Goal: Information Seeking & Learning: Learn about a topic

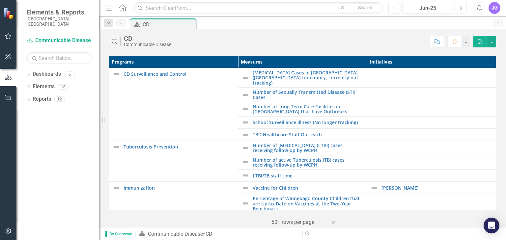
click at [460, 7] on icon "Next" at bounding box center [461, 8] width 4 height 6
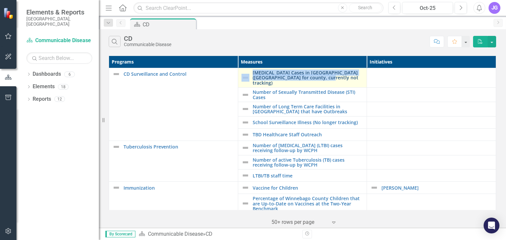
drag, startPoint x: 248, startPoint y: 71, endPoint x: 320, endPoint y: 79, distance: 72.2
click at [320, 79] on div "[MEDICAL_DATA] Cases in [GEOGRAPHIC_DATA] ([GEOGRAPHIC_DATA] for county, curren…" at bounding box center [302, 77] width 122 height 15
copy div "[MEDICAL_DATA] Cases in [GEOGRAPHIC_DATA] ([GEOGRAPHIC_DATA] for county, curren…"
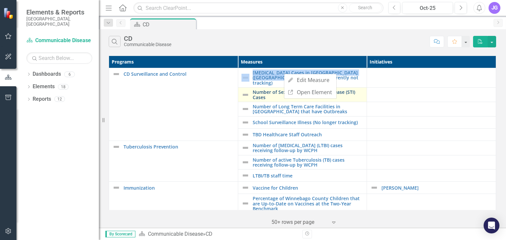
click at [264, 91] on link "Number of Sexually Transmitted Disease (STI) Cases" at bounding box center [308, 95] width 111 height 10
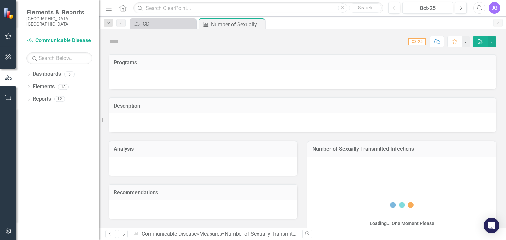
click at [264, 91] on div "Description" at bounding box center [302, 110] width 397 height 43
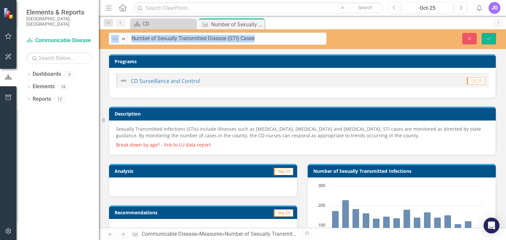
drag, startPoint x: 281, startPoint y: 38, endPoint x: 131, endPoint y: 40, distance: 150.5
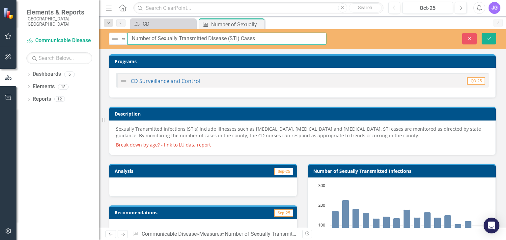
drag, startPoint x: 131, startPoint y: 38, endPoint x: 250, endPoint y: 35, distance: 119.6
click at [254, 34] on input "Number of Sexually Transmitted Disease (STI) Cases" at bounding box center [226, 39] width 199 height 12
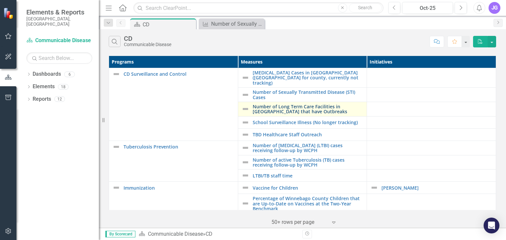
click at [289, 104] on link "Number of Long Term Care Facilities in [GEOGRAPHIC_DATA] that have Outbreaks" at bounding box center [308, 109] width 111 height 10
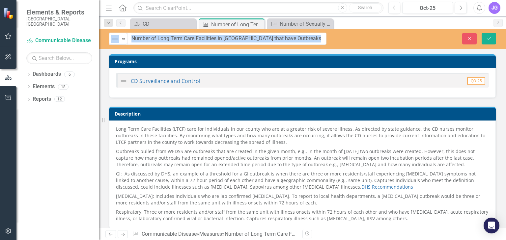
drag, startPoint x: 357, startPoint y: 39, endPoint x: 203, endPoint y: 40, distance: 153.8
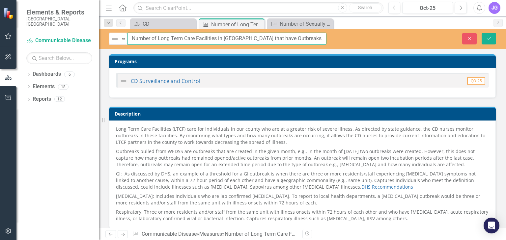
drag, startPoint x: 131, startPoint y: 38, endPoint x: 315, endPoint y: 37, distance: 184.4
click at [315, 37] on input "Number of Long Term Care Facilities in [GEOGRAPHIC_DATA] that have Outbreaks" at bounding box center [226, 39] width 199 height 12
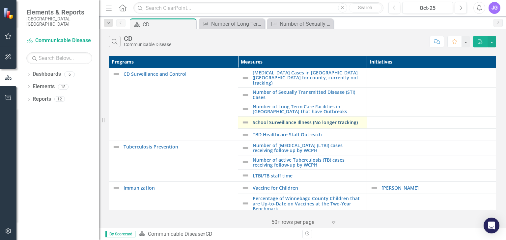
click at [316, 120] on link "School Surveillance Illness (No longer tracking)" at bounding box center [308, 122] width 111 height 5
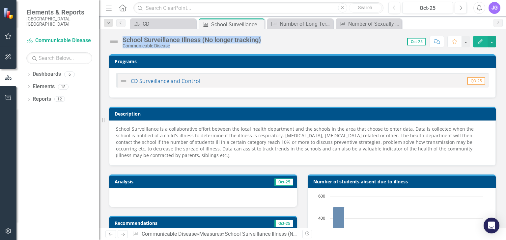
drag, startPoint x: 267, startPoint y: 37, endPoint x: 124, endPoint y: 38, distance: 143.2
click at [124, 38] on div "School Surveillance Illness (No longer tracking) Communicable Disease Score: 0.…" at bounding box center [302, 39] width 407 height 20
copy div "School Surveillance Illness (No longer tracking) Communicable Disease Score: 0.…"
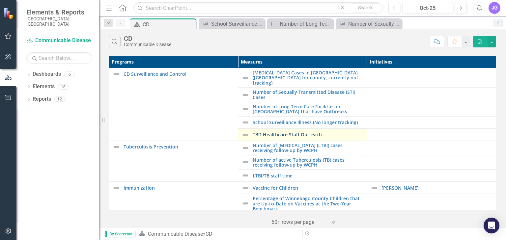
click at [313, 132] on link "TBD Healthcare Staff Outreach" at bounding box center [308, 134] width 111 height 5
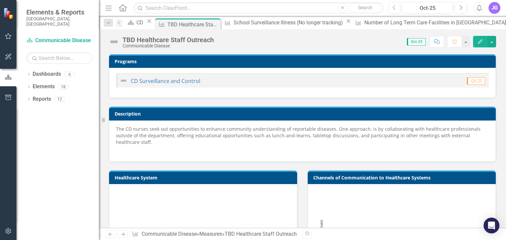
click at [215, 39] on div "TBD Healthcare Staff Outreach Communicable Disease" at bounding box center [169, 42] width 94 height 12
click at [209, 40] on div "TBD Healthcare Staff Outreach" at bounding box center [167, 39] width 91 height 7
drag, startPoint x: 218, startPoint y: 40, endPoint x: 133, endPoint y: 37, distance: 85.6
click at [133, 37] on div "TBD Healthcare Staff Outreach Communicable Disease Score: 0.00 Oct-25 Completed…" at bounding box center [302, 39] width 407 height 20
click at [219, 40] on div "Score: 0.00 Oct-25 Completed Comment Favorite Edit" at bounding box center [356, 41] width 279 height 11
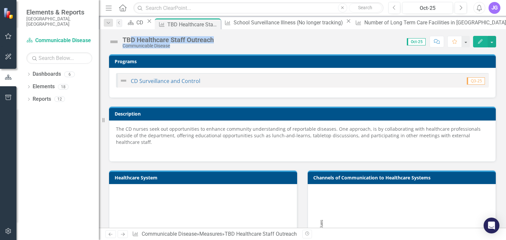
click at [186, 136] on p "The CD nurses seek out opportunities to enhance community understanding of repo…" at bounding box center [302, 136] width 373 height 21
click at [187, 135] on p "The CD nurses seek out opportunities to enhance community understanding of repo…" at bounding box center [302, 136] width 373 height 21
click at [187, 136] on p "The CD nurses seek out opportunities to enhance community understanding of repo…" at bounding box center [302, 136] width 373 height 21
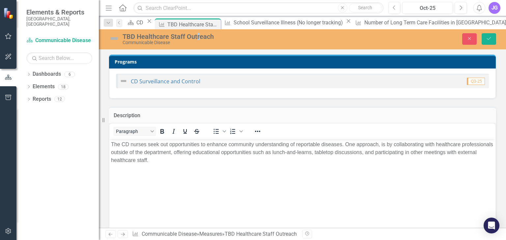
click at [198, 38] on div "TBD Healthcare Staff Outreach" at bounding box center [222, 36] width 201 height 7
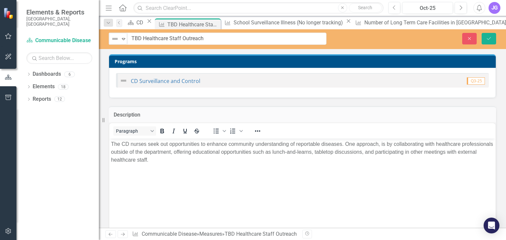
drag, startPoint x: 215, startPoint y: 35, endPoint x: 180, endPoint y: 39, distance: 34.8
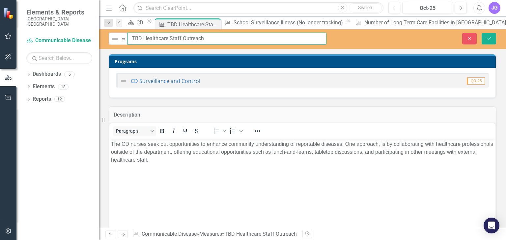
drag, startPoint x: 203, startPoint y: 39, endPoint x: 131, endPoint y: 48, distance: 72.3
click at [131, 48] on div "Not Defined Expand TBD Healthcare Staff Outreach Close Save" at bounding box center [302, 39] width 407 height 20
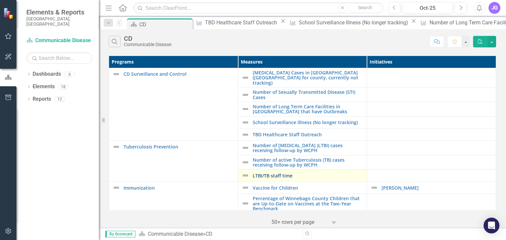
click at [286, 173] on link "LTBI/TB staff time" at bounding box center [308, 175] width 111 height 5
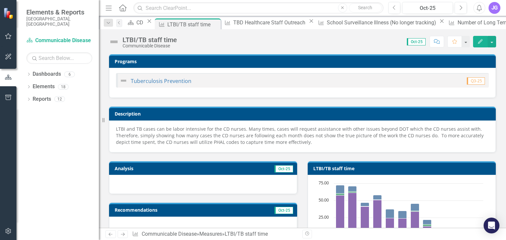
click at [164, 39] on div "LTBI/TB staff time" at bounding box center [149, 39] width 54 height 7
click at [146, 38] on div "LTBI/TB staff time" at bounding box center [149, 39] width 54 height 7
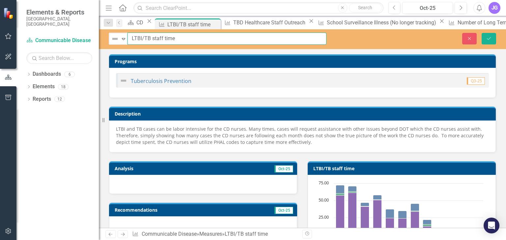
drag, startPoint x: 177, startPoint y: 38, endPoint x: 127, endPoint y: 41, distance: 50.2
click at [127, 41] on input "LTBI/TB staff time" at bounding box center [226, 39] width 199 height 12
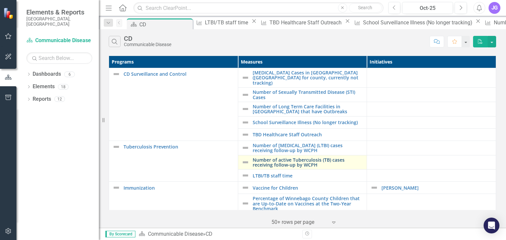
click at [292, 162] on link "Number of active Tuberculosis (TB) cases receiving follow-up by WCPH" at bounding box center [308, 162] width 111 height 10
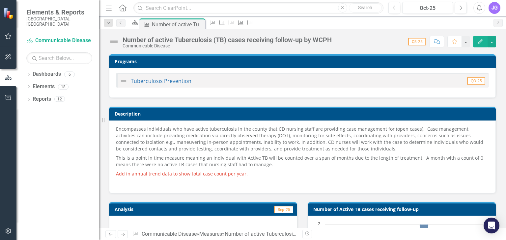
click at [277, 38] on div "Number of active Tuberculosis (TB) cases receiving follow-up by WCPH" at bounding box center [226, 39] width 209 height 7
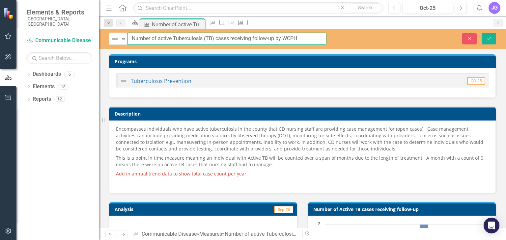
drag, startPoint x: 298, startPoint y: 38, endPoint x: 187, endPoint y: 36, distance: 110.7
click at [109, 50] on div "Not Defined Expand Number of active Tuberculosis (TB) cases receiving follow-up…" at bounding box center [302, 128] width 407 height 199
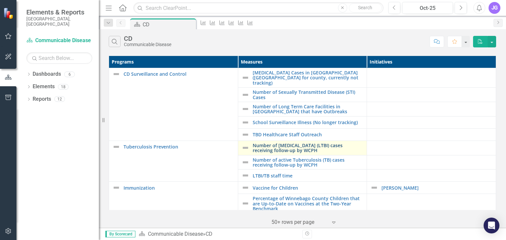
click at [277, 146] on link "Number of [MEDICAL_DATA] (LTBI) cases receiving follow-up by WCPH" at bounding box center [308, 148] width 111 height 10
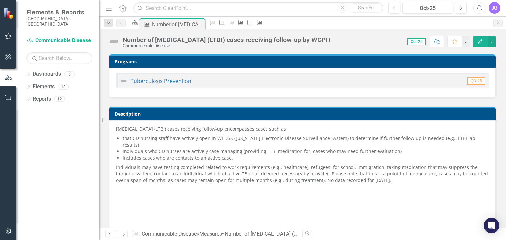
click at [248, 39] on div "Number of [MEDICAL_DATA] (LTBI) cases receiving follow-up by WCPH" at bounding box center [226, 39] width 208 height 7
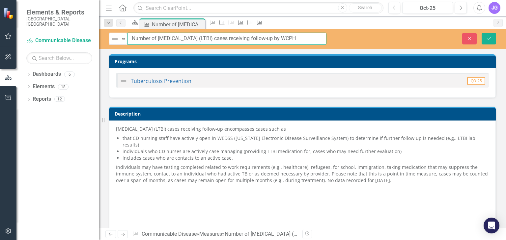
scroll to position [0, 2]
drag, startPoint x: 132, startPoint y: 38, endPoint x: 322, endPoint y: 27, distance: 191.0
click at [330, 24] on div "Menu Home Search Close Search Previous Oct-25 Next Alerts JG User Edit Profile …" at bounding box center [302, 120] width 407 height 240
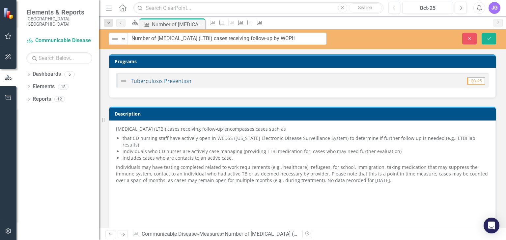
scroll to position [0, 0]
